Goal: Find specific page/section: Find specific page/section

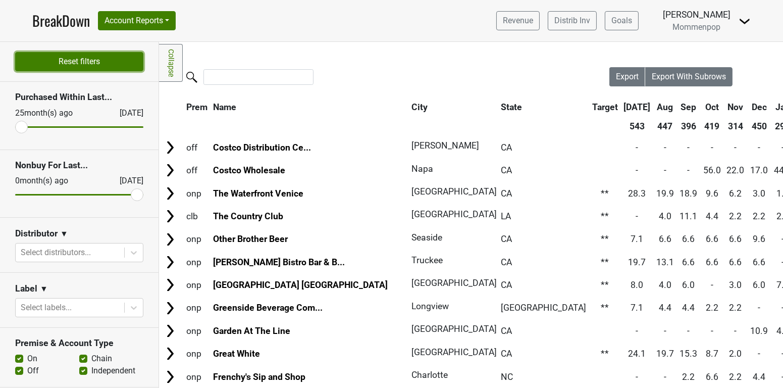
click at [66, 58] on button "Reset filters" at bounding box center [79, 61] width 128 height 19
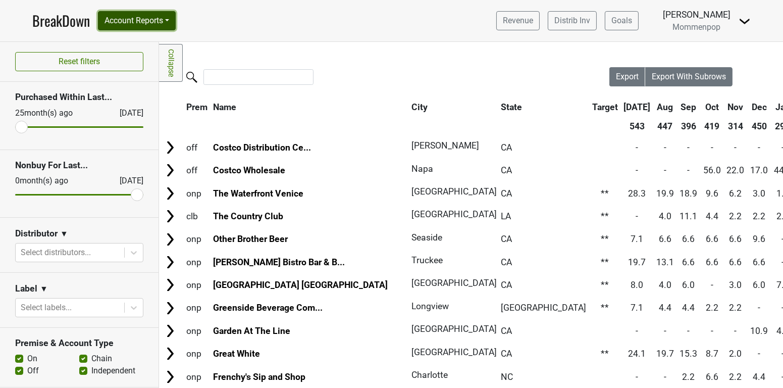
click at [136, 15] on button "Account Reports" at bounding box center [137, 20] width 78 height 19
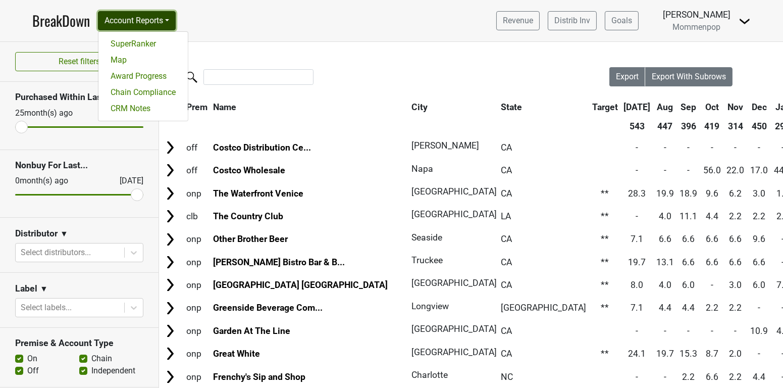
click at [126, 18] on button "Account Reports" at bounding box center [137, 20] width 78 height 19
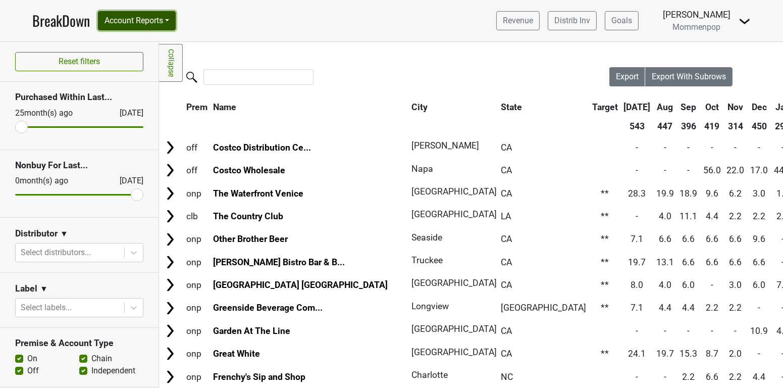
click at [133, 18] on button "Account Reports" at bounding box center [137, 20] width 78 height 19
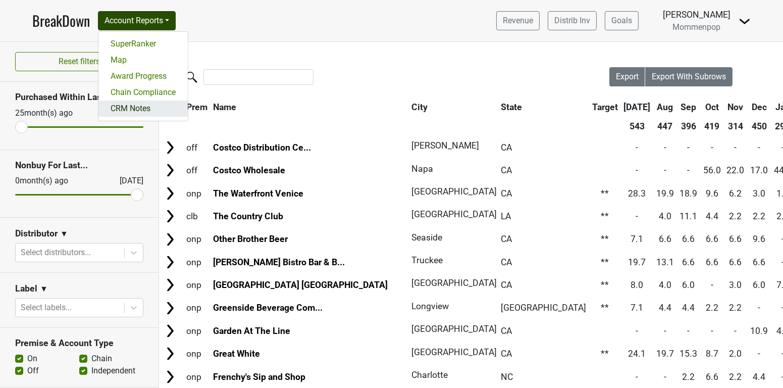
click at [126, 109] on link "CRM Notes" at bounding box center [142, 109] width 89 height 16
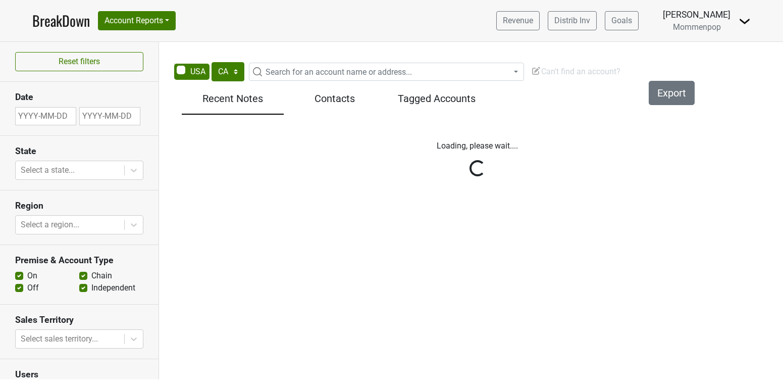
select select "CA"
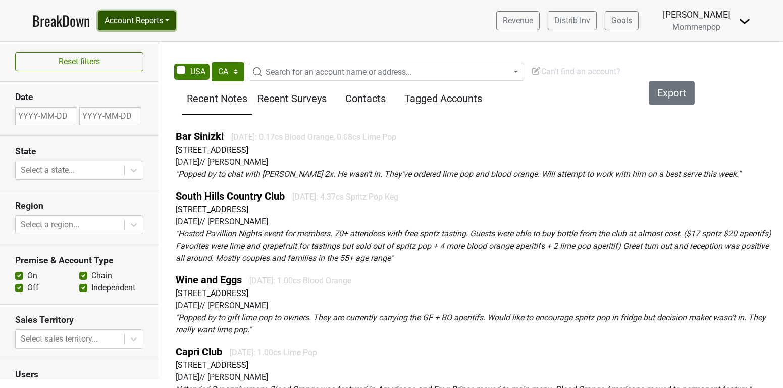
click at [125, 18] on button "Account Reports" at bounding box center [137, 20] width 78 height 19
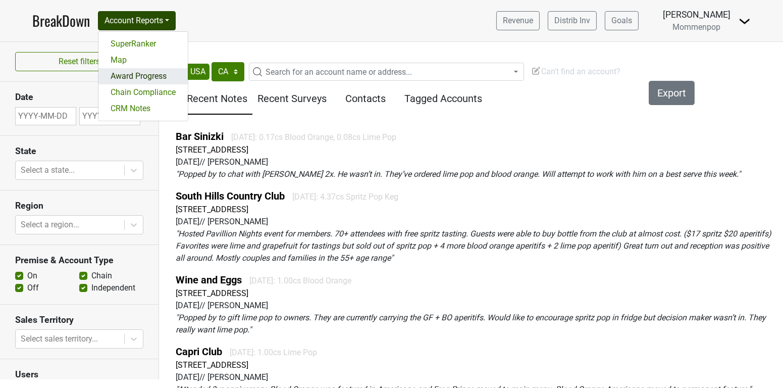
click at [137, 75] on link "Award Progress" at bounding box center [142, 76] width 89 height 16
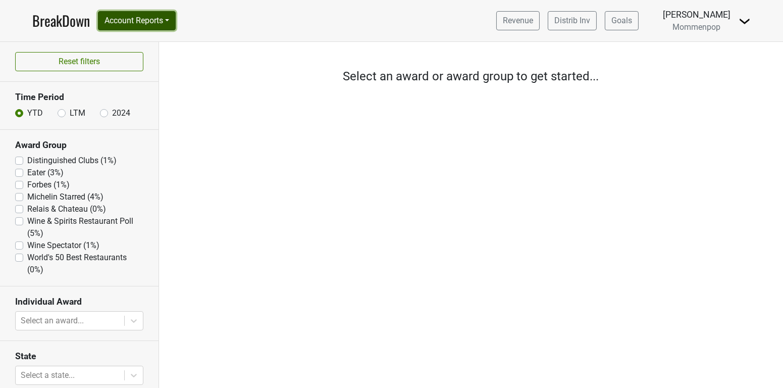
click at [144, 20] on button "Account Reports" at bounding box center [137, 20] width 78 height 19
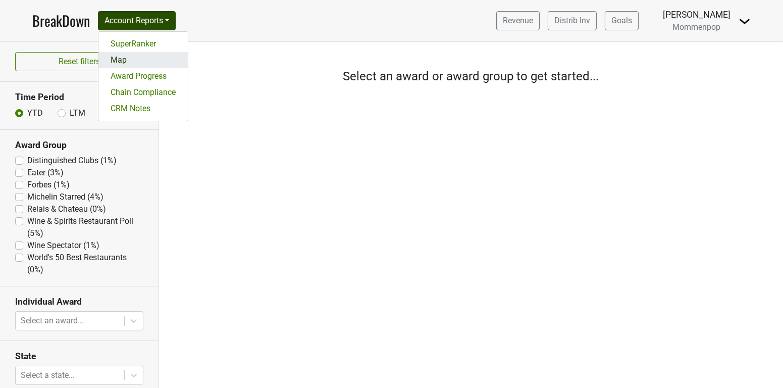
click at [131, 58] on link "Map" at bounding box center [142, 60] width 89 height 16
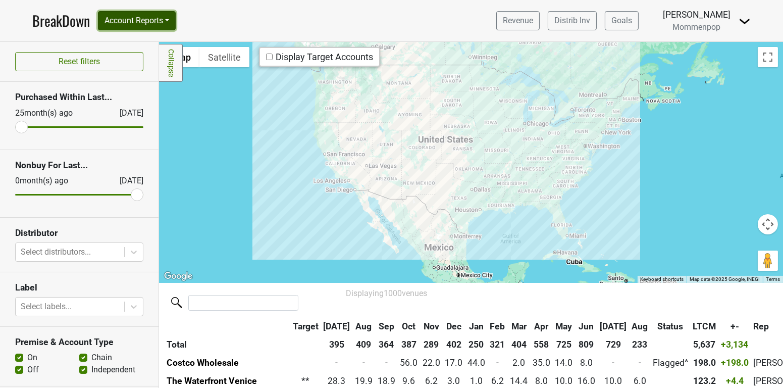
click at [143, 29] on button "Account Reports" at bounding box center [137, 20] width 78 height 19
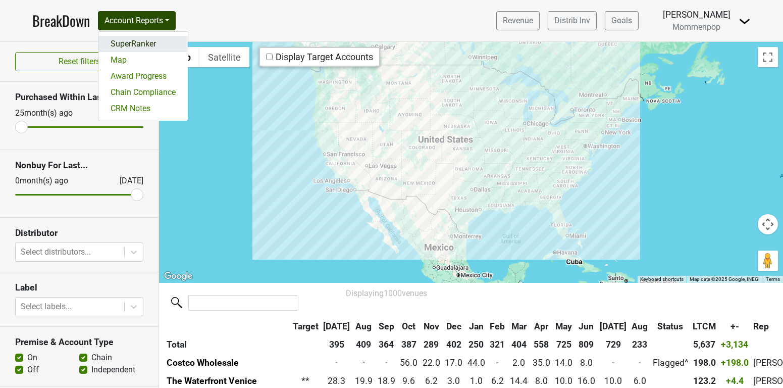
click at [141, 40] on link "SuperRanker" at bounding box center [142, 44] width 89 height 16
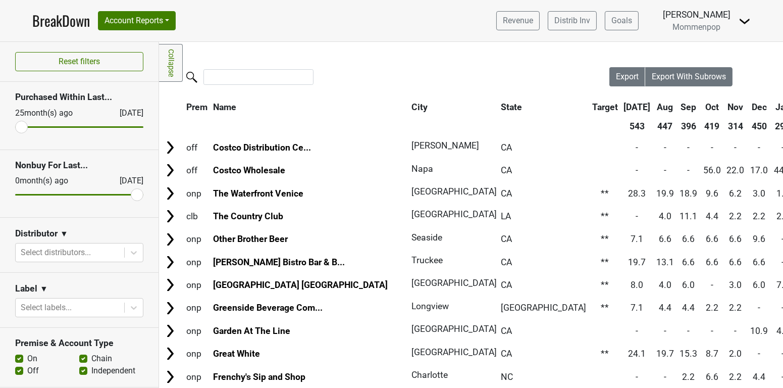
click at [169, 68] on link "Collapse" at bounding box center [171, 63] width 24 height 38
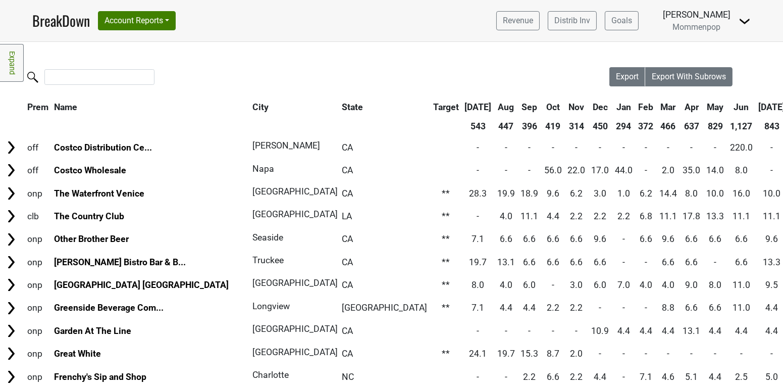
click at [746, 21] on img at bounding box center [745, 21] width 12 height 12
click at [725, 36] on link "Control Center" at bounding box center [711, 41] width 80 height 16
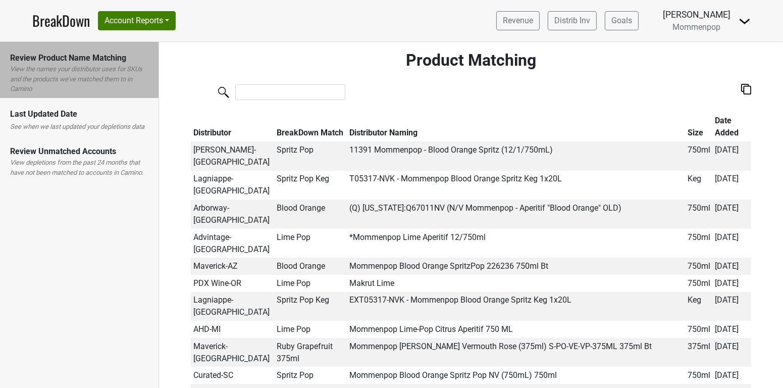
click at [86, 110] on div "Last Updated Date" at bounding box center [79, 114] width 138 height 12
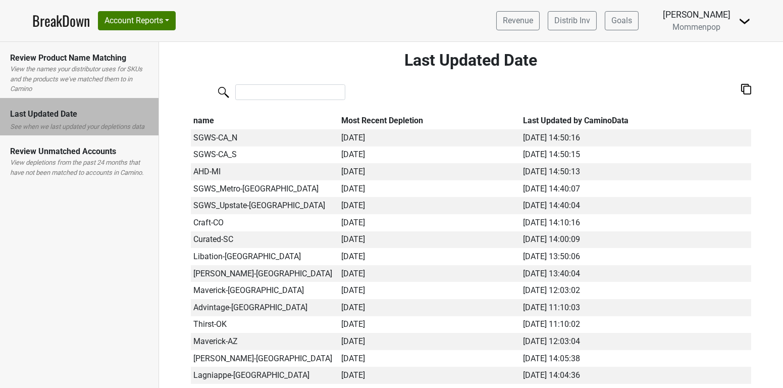
click at [104, 149] on div "Review Unmatched Accounts" at bounding box center [79, 151] width 138 height 12
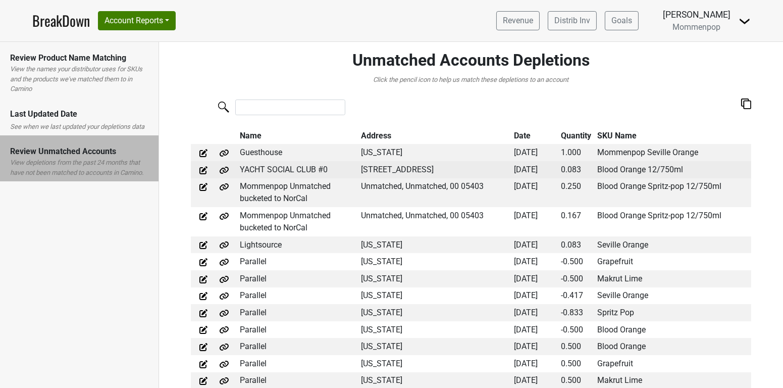
click at [294, 170] on td "YACHT SOCIAL CLUB #0" at bounding box center [297, 169] width 121 height 17
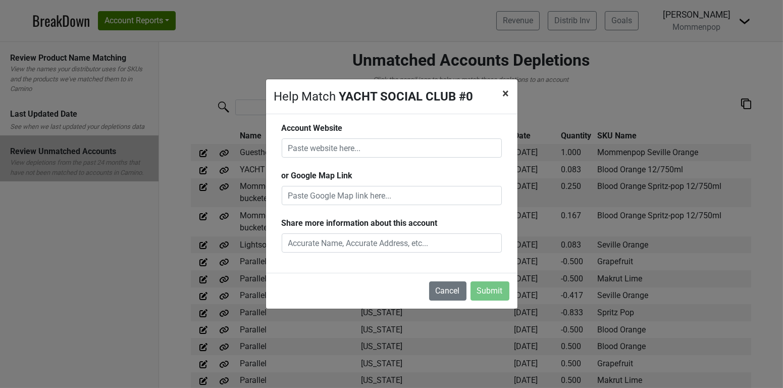
click at [507, 91] on span "×" at bounding box center [506, 93] width 7 height 14
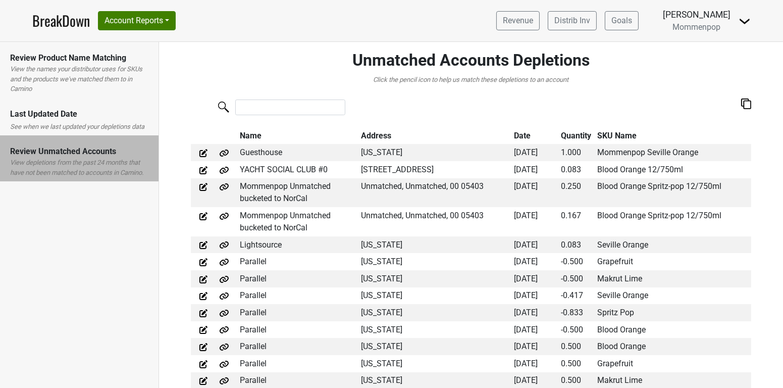
scroll to position [1, 0]
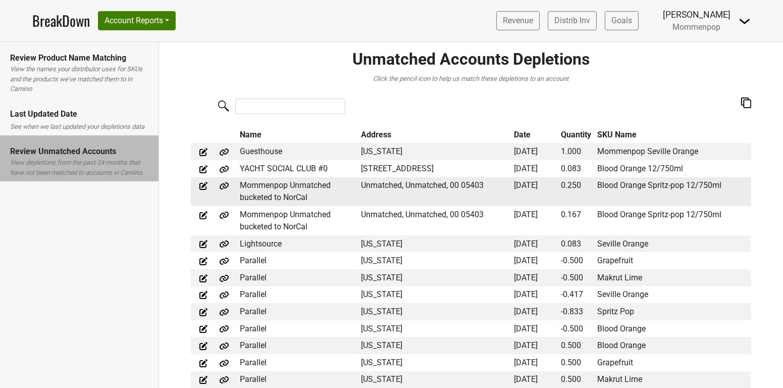
click at [257, 207] on td "Mommenpop Unmatched bucketed to NorCal" at bounding box center [297, 191] width 121 height 29
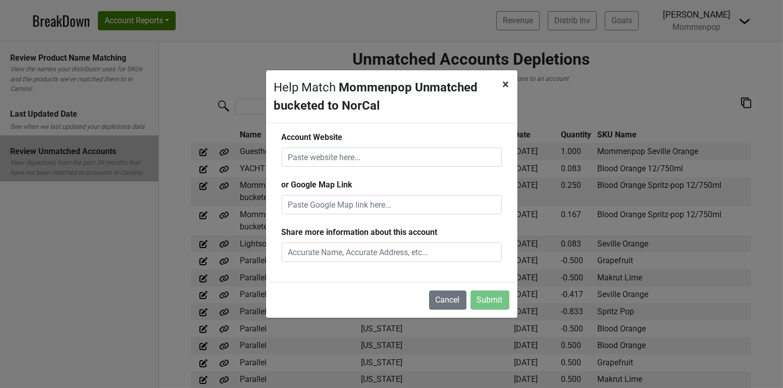
click at [509, 84] on span "×" at bounding box center [506, 84] width 7 height 14
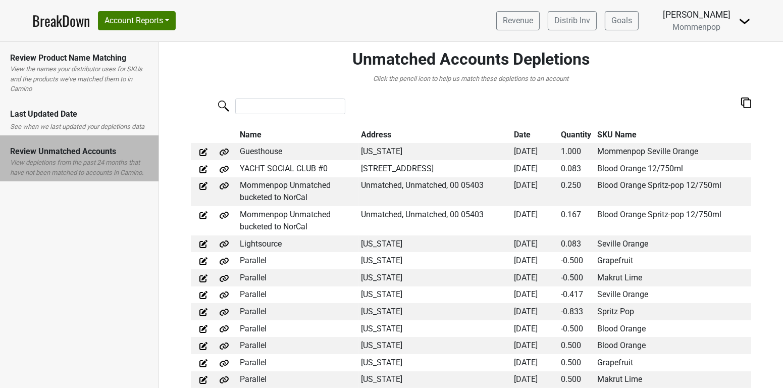
click at [85, 120] on div "Last Updated Date See when we last updated your depletions data" at bounding box center [79, 117] width 159 height 38
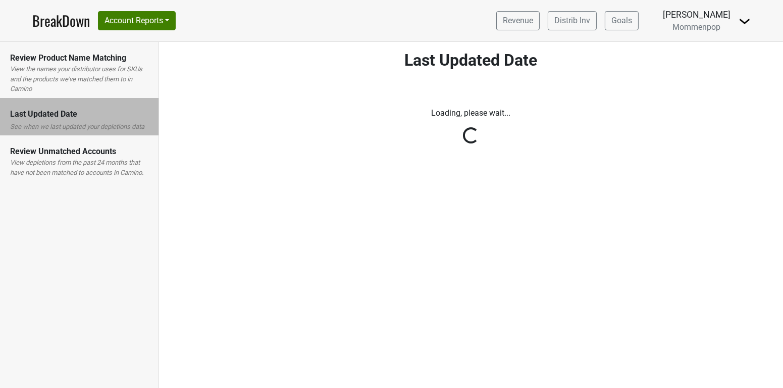
scroll to position [0, 0]
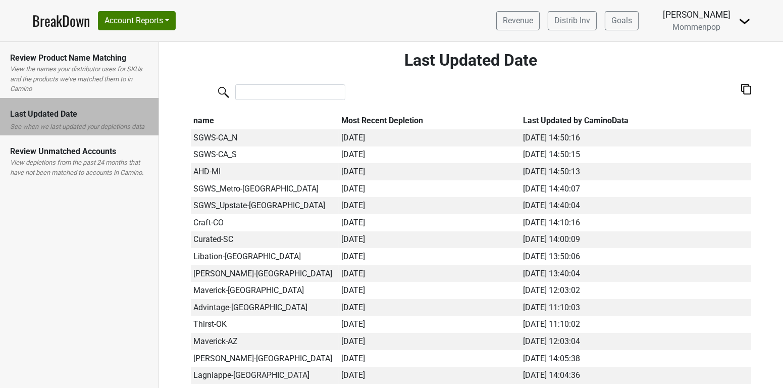
click at [86, 74] on label "View the names your distributor uses for SKUs and the products we've matched th…" at bounding box center [79, 79] width 138 height 30
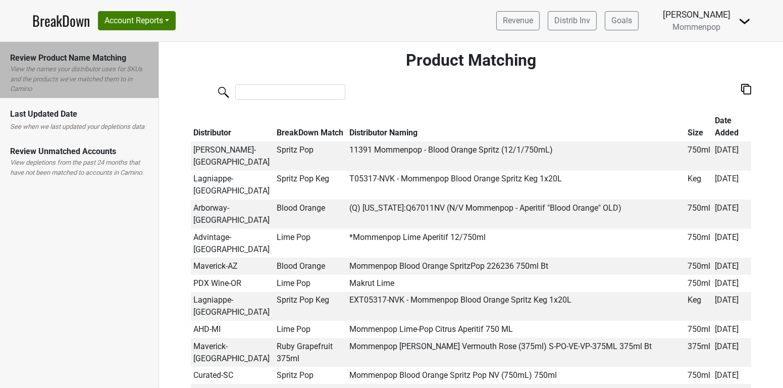
click at [217, 130] on th "Distributor" at bounding box center [232, 126] width 83 height 29
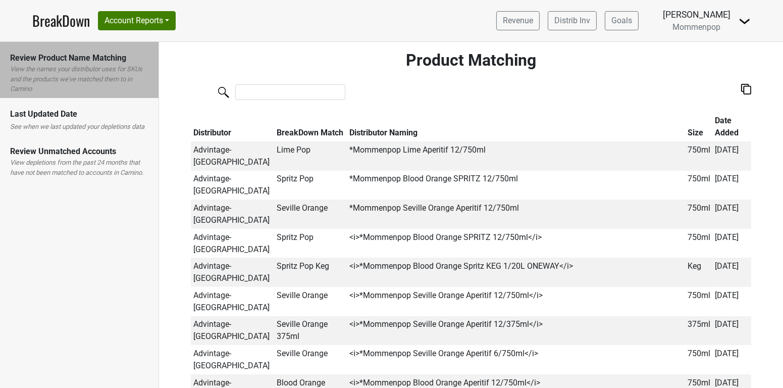
click at [216, 131] on th "Distributor" at bounding box center [232, 126] width 83 height 29
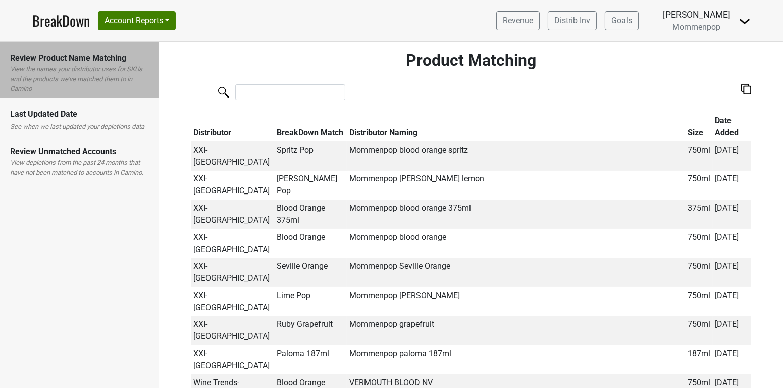
click at [216, 131] on th "Distributor" at bounding box center [232, 126] width 83 height 29
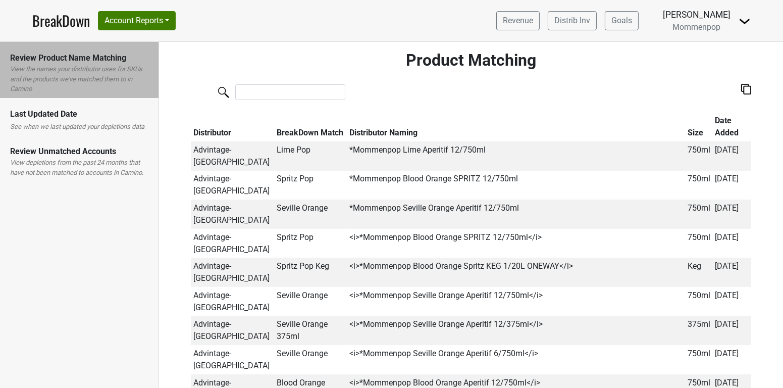
click at [216, 131] on th "Distributor" at bounding box center [232, 126] width 83 height 29
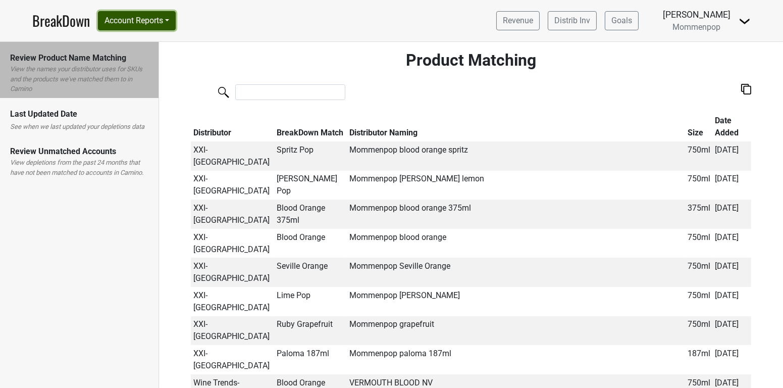
click at [140, 23] on button "Account Reports" at bounding box center [137, 20] width 78 height 19
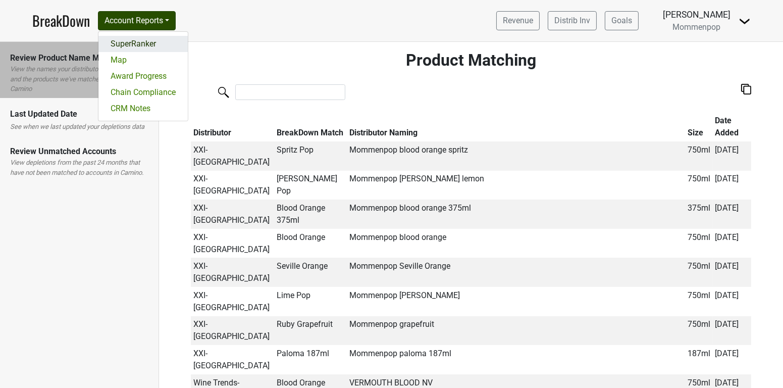
click at [144, 42] on link "SuperRanker" at bounding box center [142, 44] width 89 height 16
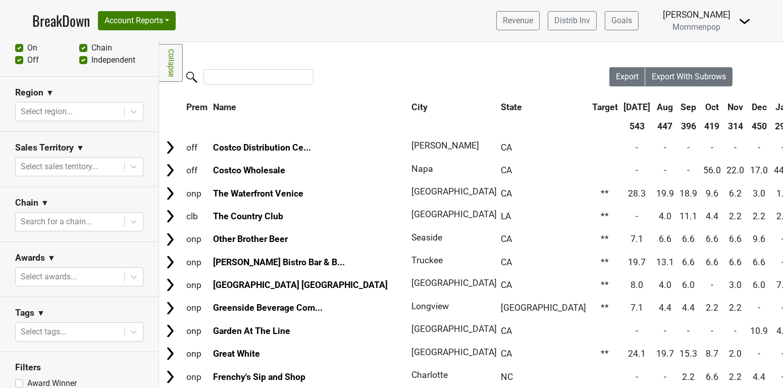
scroll to position [343, 0]
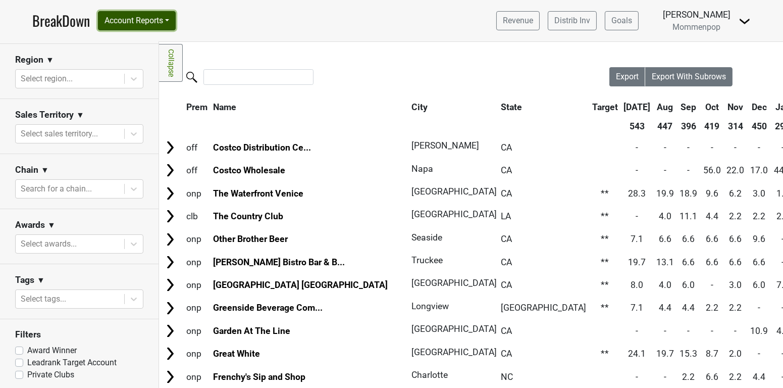
click at [109, 16] on button "Account Reports" at bounding box center [137, 20] width 78 height 19
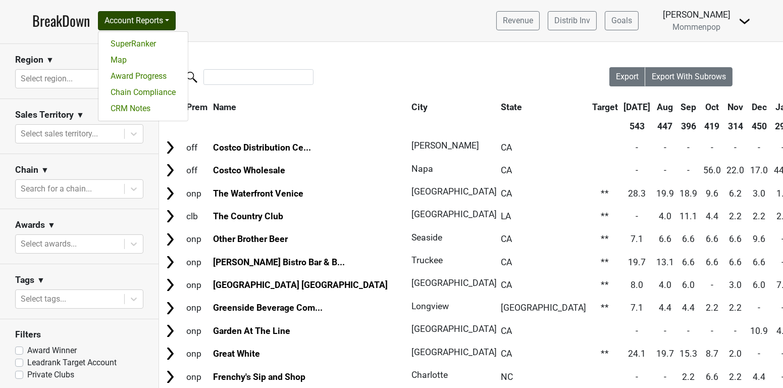
click at [715, 16] on div "[PERSON_NAME]" at bounding box center [697, 14] width 68 height 13
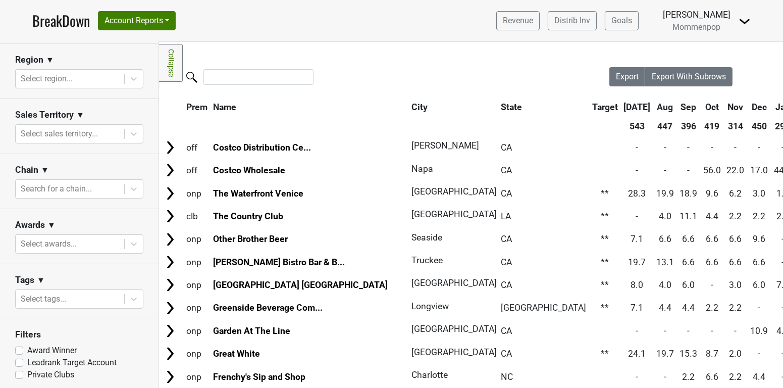
click at [746, 20] on img at bounding box center [745, 21] width 12 height 12
click at [729, 52] on link "Open Leadrank" at bounding box center [711, 57] width 80 height 16
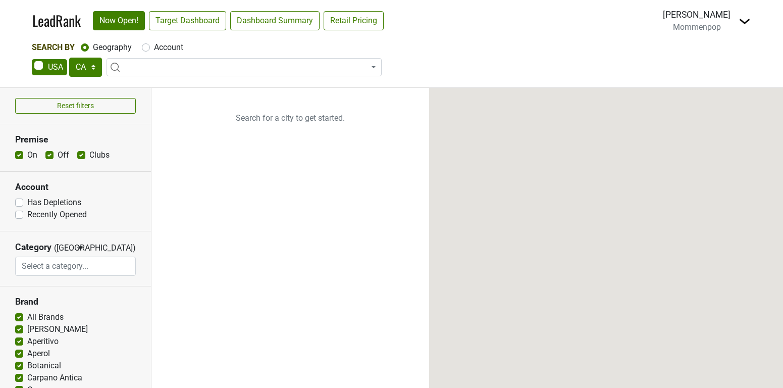
select select "CA"
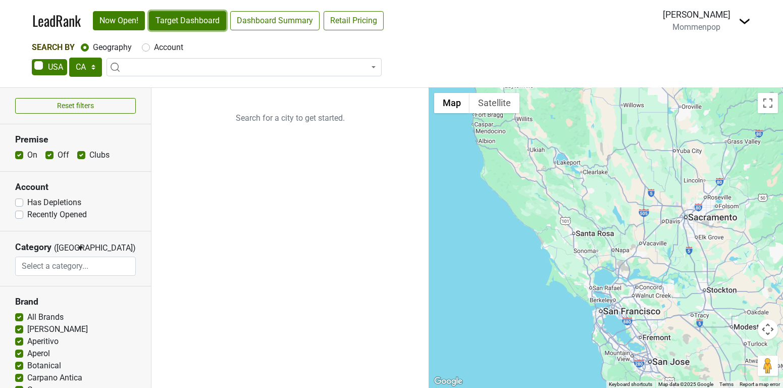
click at [195, 14] on link "Target Dashboard" at bounding box center [187, 20] width 77 height 19
click at [739, 15] on div "Control Center Open Breakdown Logout" at bounding box center [745, 21] width 12 height 13
click at [745, 21] on img at bounding box center [745, 21] width 12 height 12
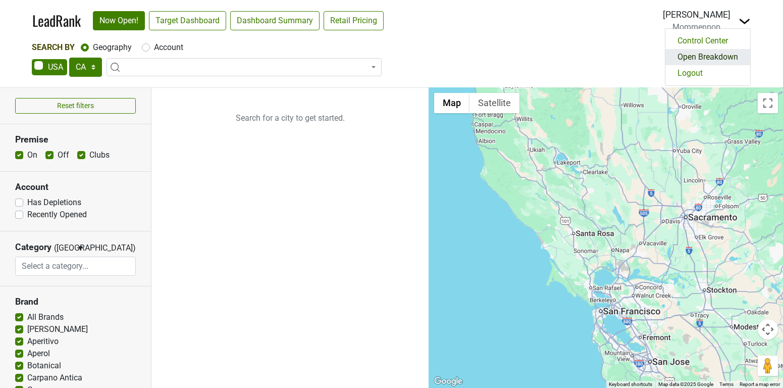
click at [714, 53] on link "Open Breakdown" at bounding box center [708, 57] width 85 height 16
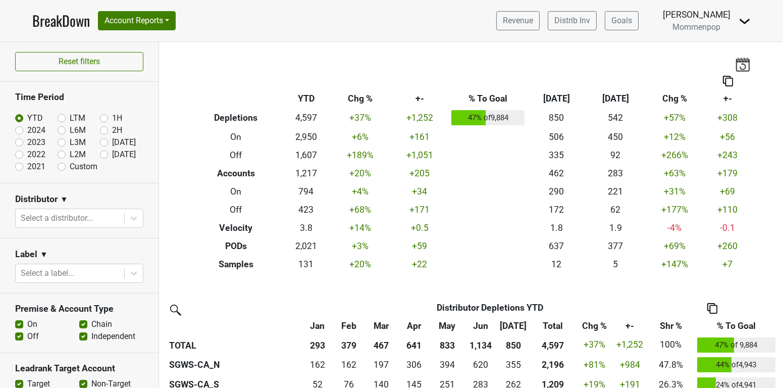
click at [70, 163] on label "Custom" at bounding box center [84, 167] width 28 height 12
click at [62, 163] on input "Custom" at bounding box center [78, 166] width 40 height 10
radio input "true"
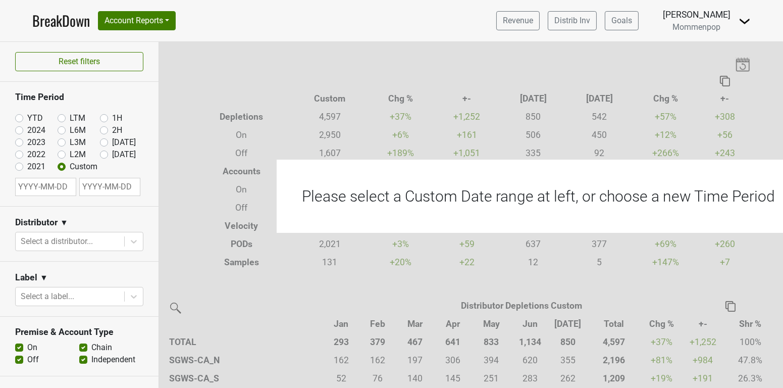
select select "7"
select select "2025"
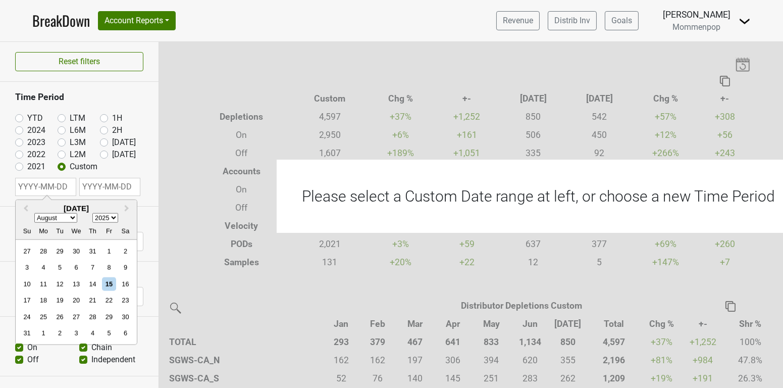
click at [57, 187] on input "text" at bounding box center [45, 187] width 61 height 18
click at [73, 282] on div "13" at bounding box center [76, 284] width 14 height 14
type input "[DATE]"
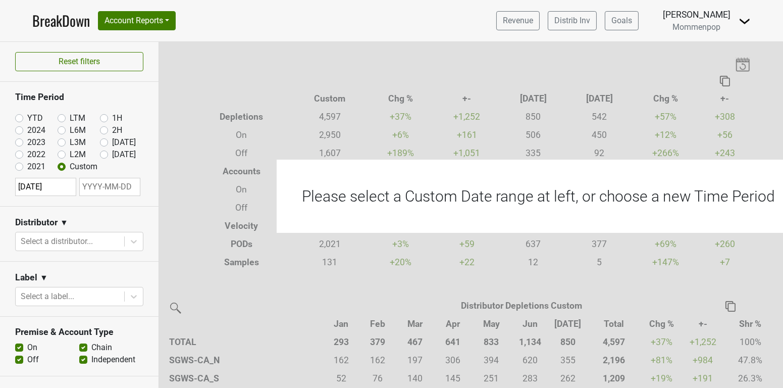
click at [112, 183] on input "text" at bounding box center [109, 187] width 61 height 18
select select "7"
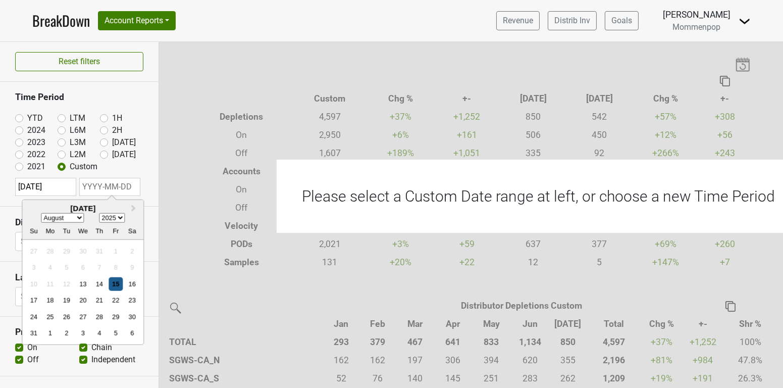
click at [117, 282] on div "15" at bounding box center [116, 284] width 14 height 14
type input "[DATE]"
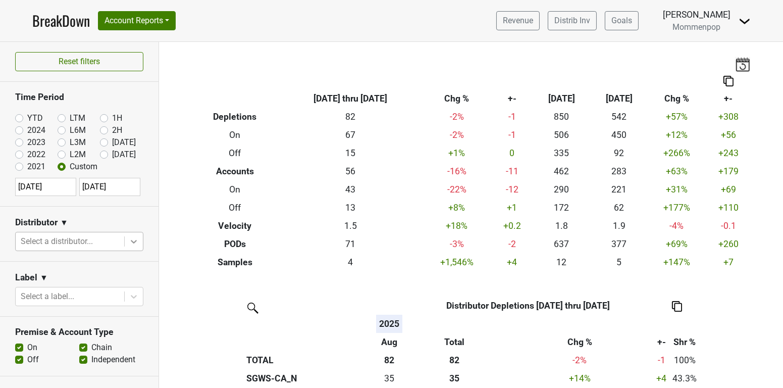
click at [132, 240] on icon at bounding box center [134, 241] width 10 height 10
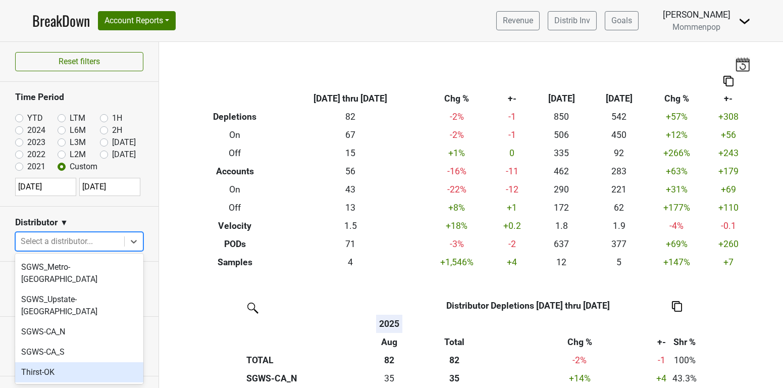
scroll to position [338, 0]
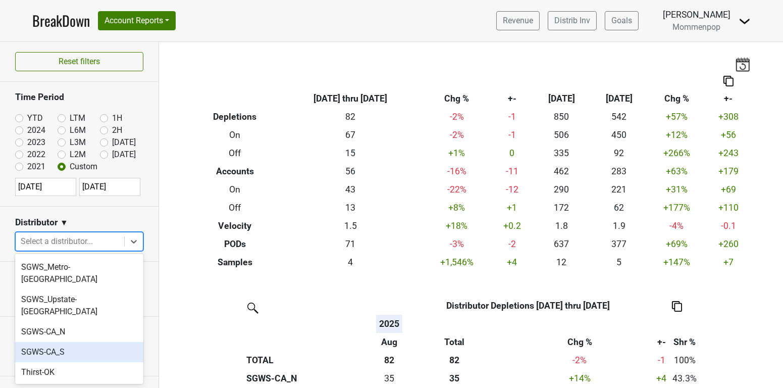
click at [86, 342] on div "SGWS-CA_S" at bounding box center [79, 352] width 128 height 20
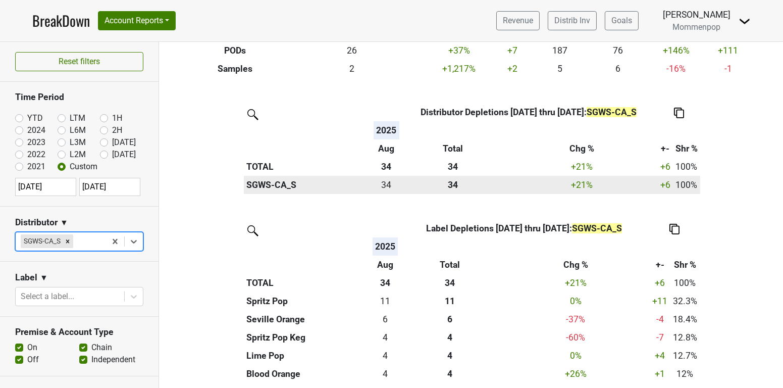
scroll to position [0, 0]
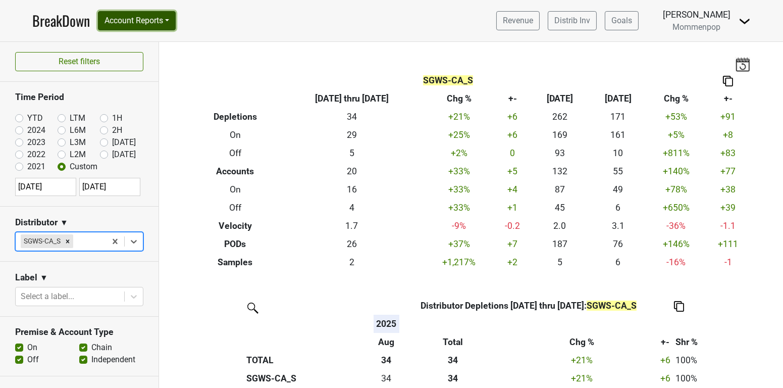
click at [140, 22] on button "Account Reports" at bounding box center [137, 20] width 78 height 19
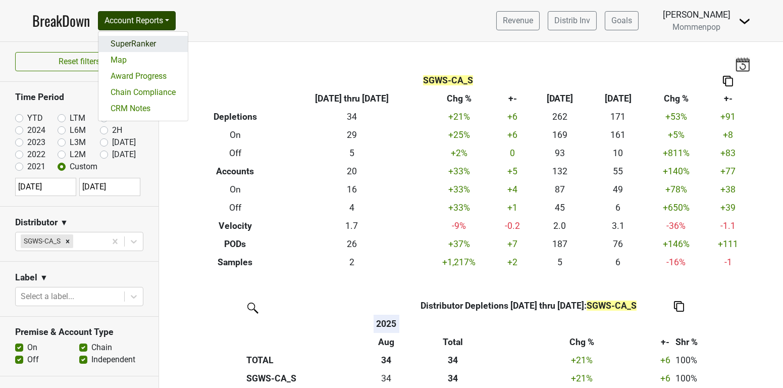
click at [141, 39] on link "SuperRanker" at bounding box center [142, 44] width 89 height 16
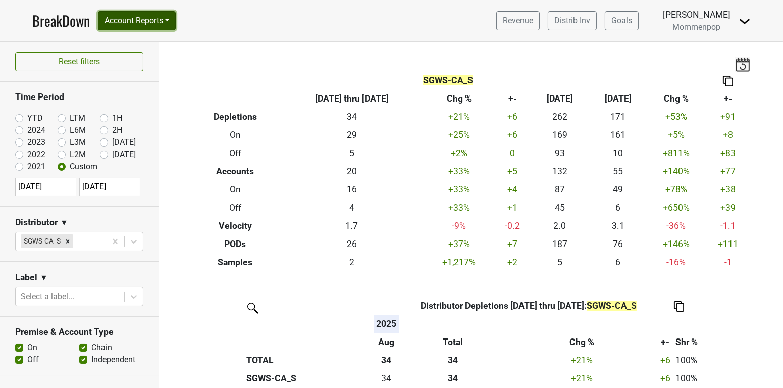
click at [159, 17] on button "Account Reports" at bounding box center [137, 20] width 78 height 19
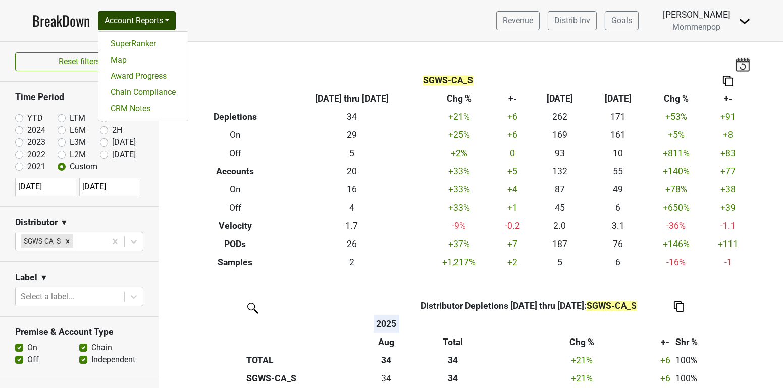
click at [248, 30] on nav "BreakDown Account Reports SuperRanker Map Award Progress Chain Compliance CRM N…" at bounding box center [391, 20] width 735 height 41
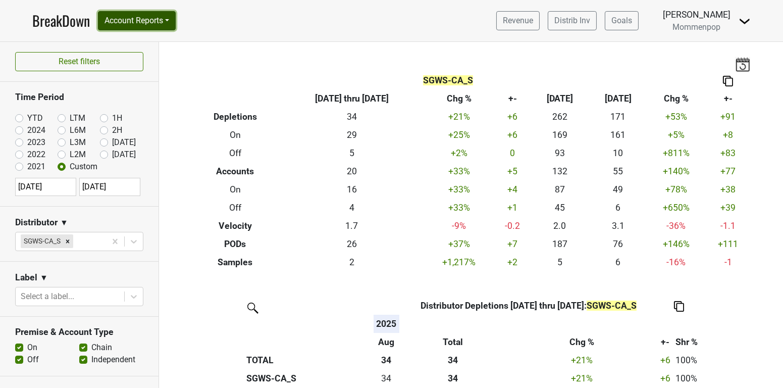
click at [151, 25] on button "Account Reports" at bounding box center [137, 20] width 78 height 19
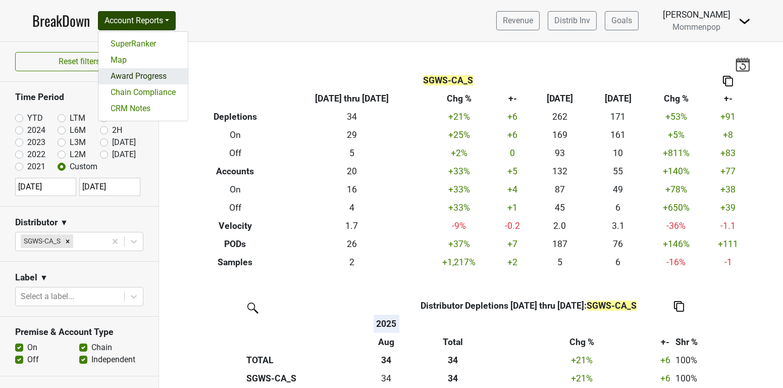
click at [151, 71] on link "Award Progress" at bounding box center [142, 76] width 89 height 16
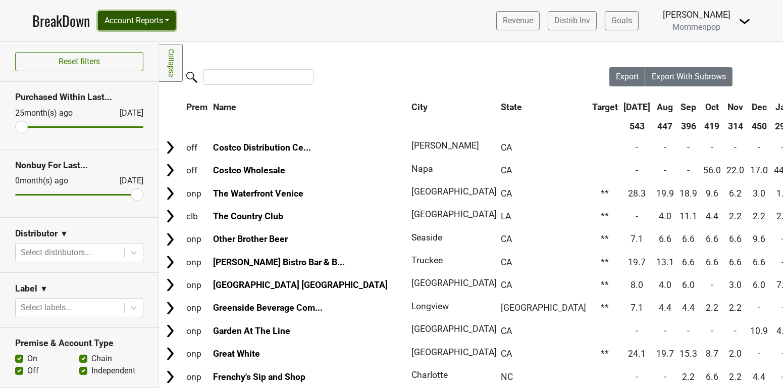
click at [153, 24] on button "Account Reports" at bounding box center [137, 20] width 78 height 19
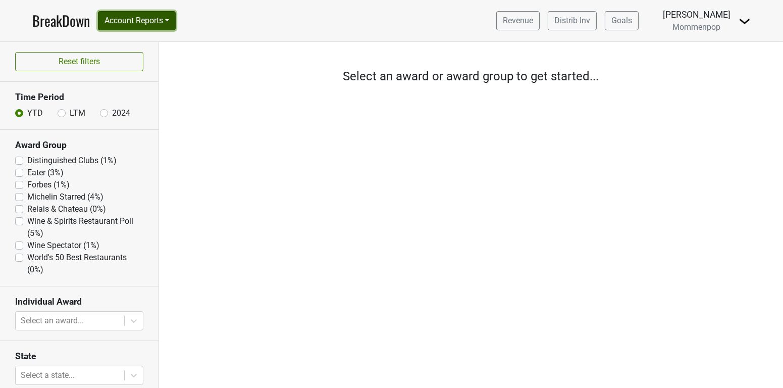
click at [161, 18] on button "Account Reports" at bounding box center [137, 20] width 78 height 19
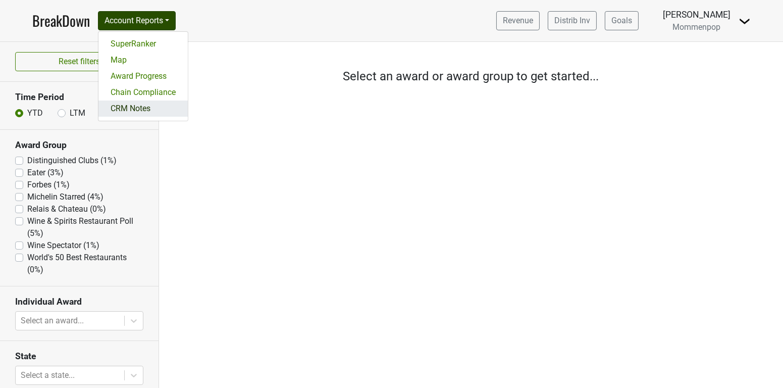
click at [155, 106] on link "CRM Notes" at bounding box center [142, 109] width 89 height 16
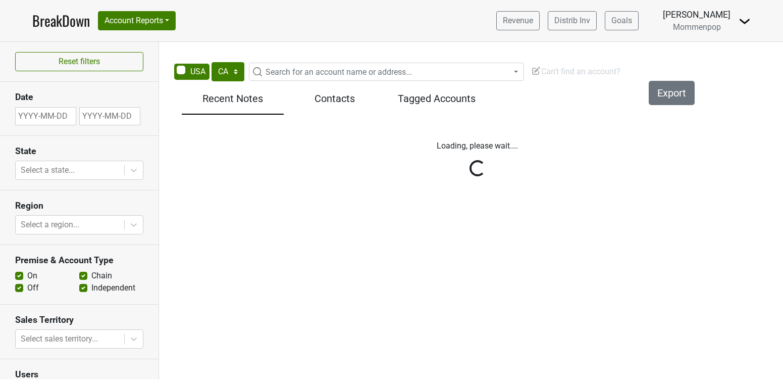
select select "CA"
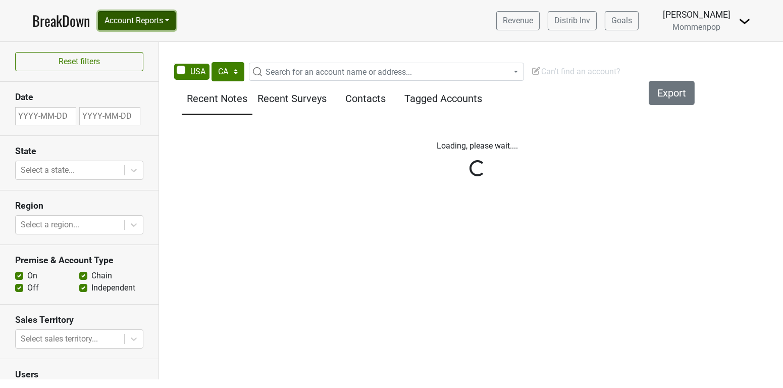
click at [156, 22] on button "Account Reports" at bounding box center [137, 20] width 78 height 19
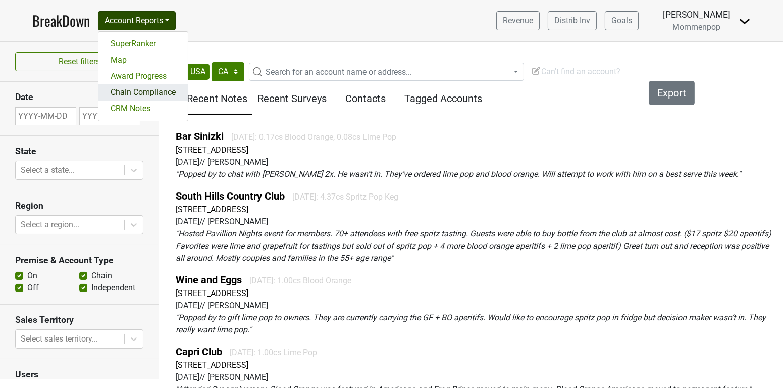
click at [149, 91] on link "Chain Compliance" at bounding box center [142, 92] width 89 height 16
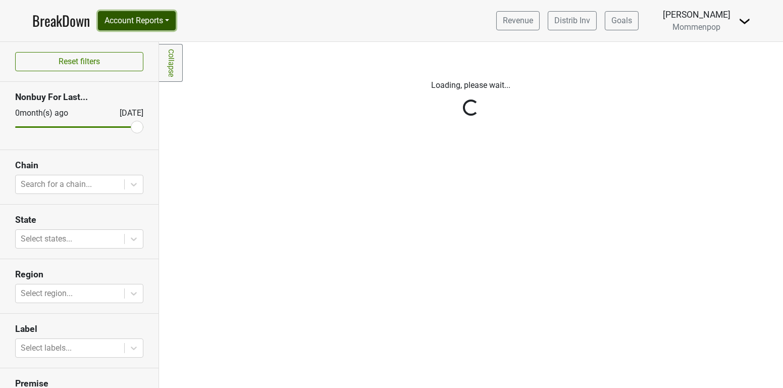
click at [150, 18] on button "Account Reports" at bounding box center [137, 20] width 78 height 19
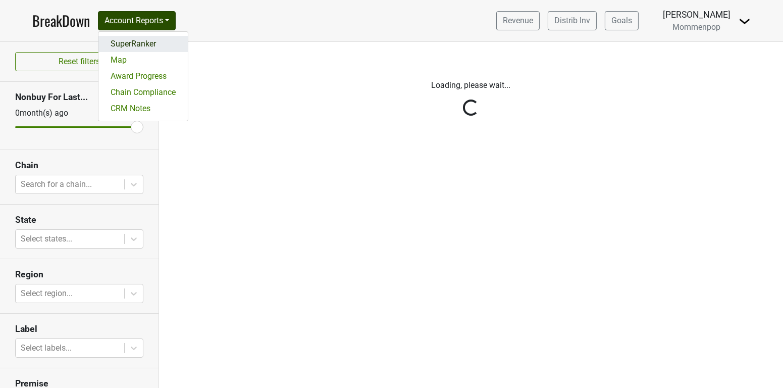
click at [146, 39] on link "SuperRanker" at bounding box center [142, 44] width 89 height 16
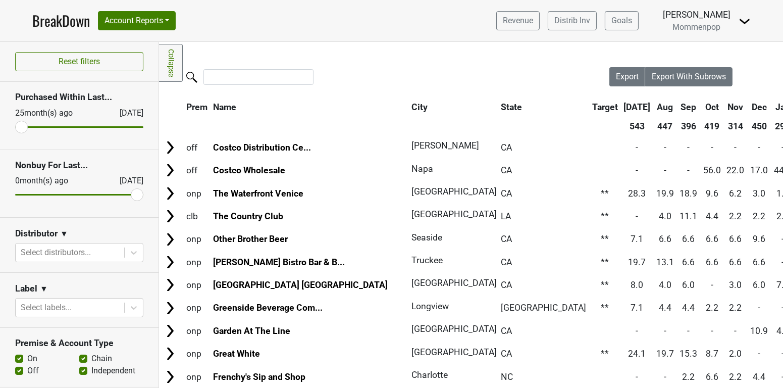
click at [66, 28] on link "BreakDown" at bounding box center [61, 20] width 58 height 21
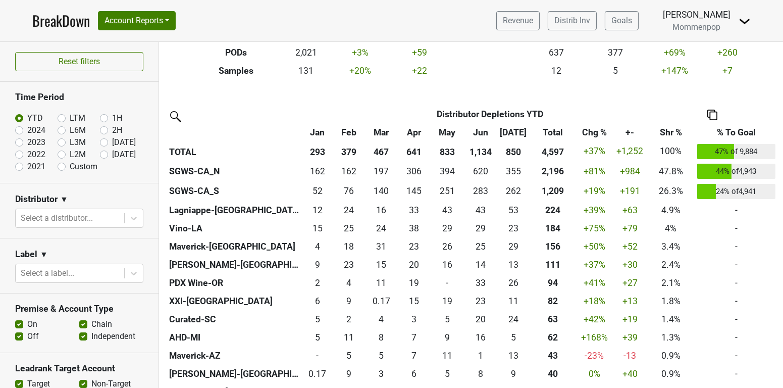
scroll to position [195, 0]
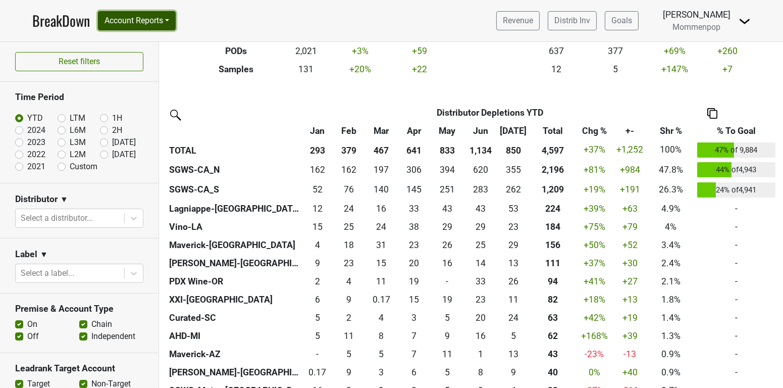
click at [140, 15] on button "Account Reports" at bounding box center [137, 20] width 78 height 19
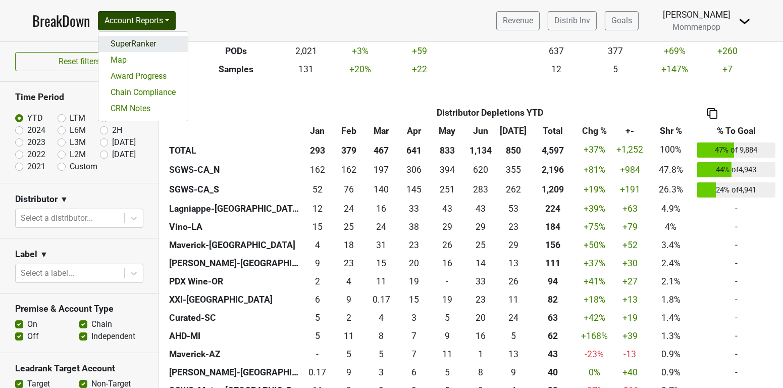
click at [138, 45] on link "SuperRanker" at bounding box center [142, 44] width 89 height 16
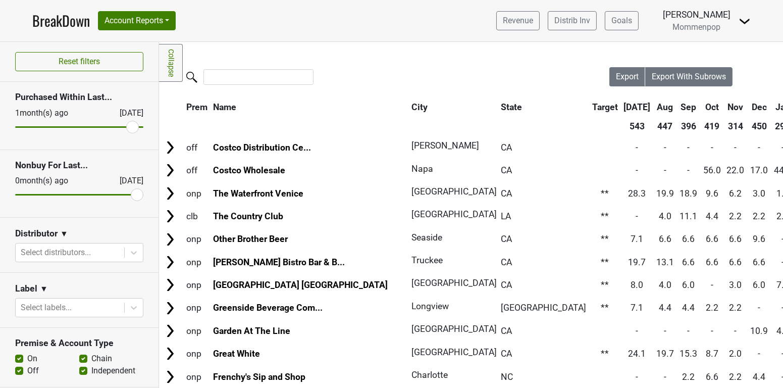
drag, startPoint x: 23, startPoint y: 126, endPoint x: 133, endPoint y: 133, distance: 109.9
type input "1"
click at [133, 128] on input "range" at bounding box center [79, 127] width 128 height 2
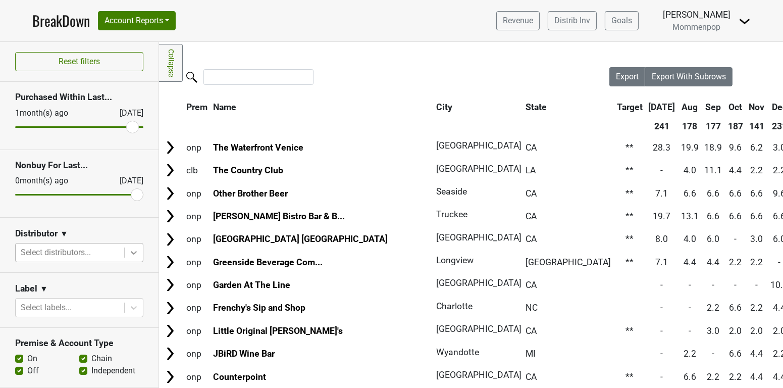
click at [134, 248] on icon at bounding box center [134, 253] width 10 height 10
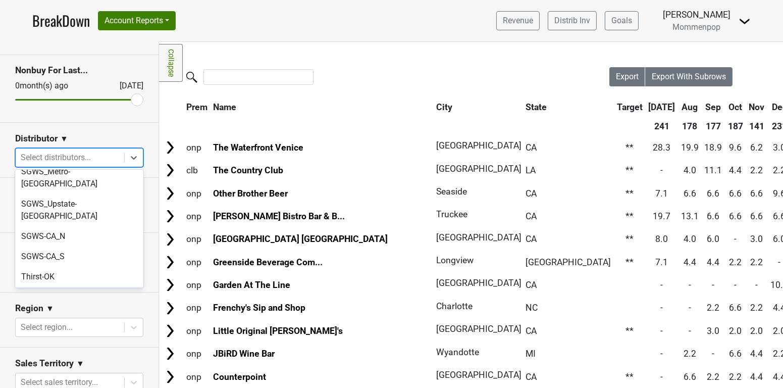
scroll to position [350, 0]
click at [75, 246] on div "SGWS-CA_S" at bounding box center [79, 256] width 128 height 20
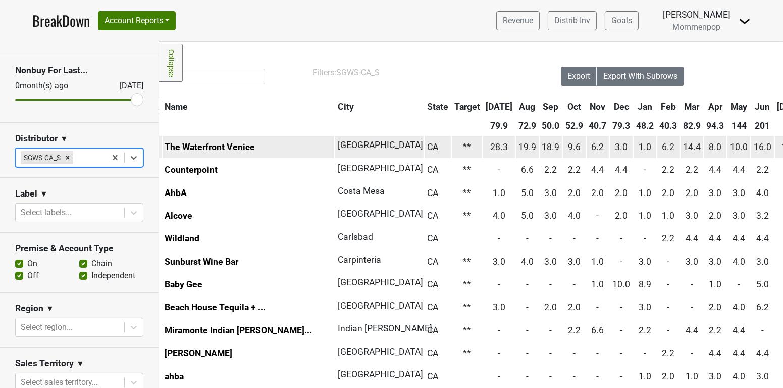
scroll to position [1, 53]
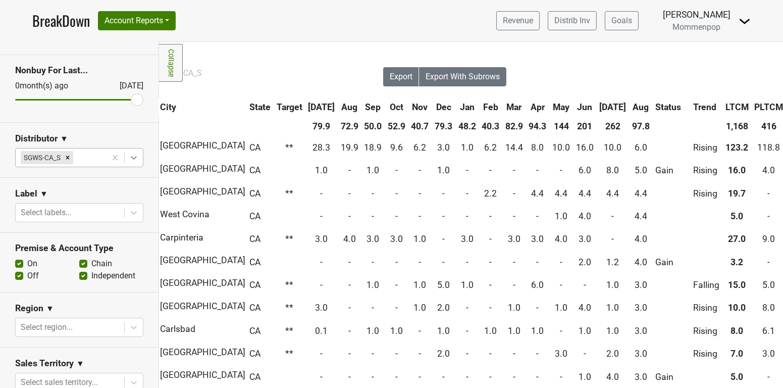
scroll to position [0, 0]
